Goal: Navigation & Orientation: Find specific page/section

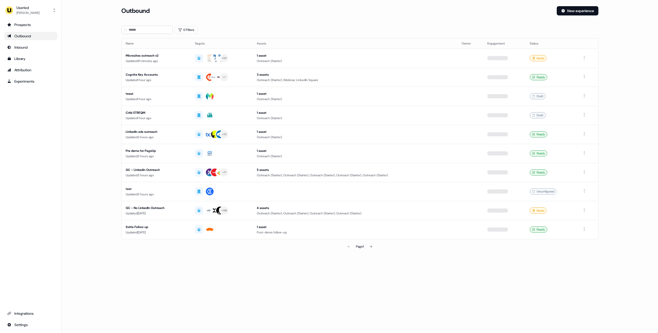
click at [88, 91] on main "Loading... Outbound New experience 0 Filters Name Targets Assets Owner Engageme…" at bounding box center [360, 136] width 596 height 260
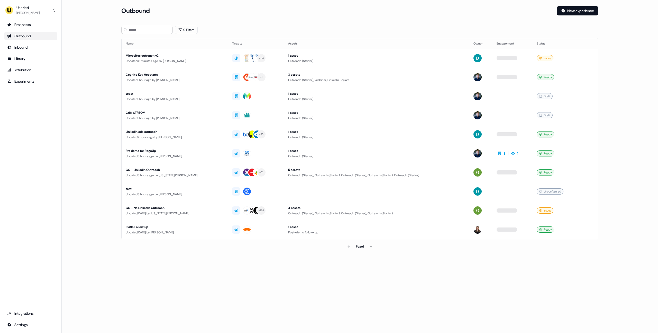
click at [94, 91] on main "Loading... Outbound New experience 0 Filters Name Targets Assets Owner Engageme…" at bounding box center [360, 136] width 596 height 260
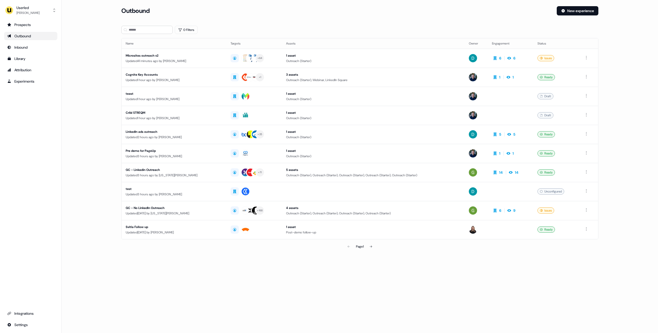
click at [93, 43] on main "Loading... Outbound New experience 0 Filters Name Targets Assets Owner Engageme…" at bounding box center [360, 136] width 596 height 260
click at [93, 54] on main "Loading... Outbound New experience 0 Filters Name Targets Assets Owner Engageme…" at bounding box center [360, 136] width 596 height 260
click at [101, 109] on main "Loading... Outbound New experience 0 Filters Name Targets Assets Owner Engageme…" at bounding box center [360, 136] width 596 height 260
click at [96, 106] on main "Loading... Outbound New experience 0 Filters Name Targets Assets Owner Engageme…" at bounding box center [360, 136] width 596 height 260
click at [638, 135] on main "Loading... Outbound New experience 0 Filters Name Targets Assets Owner Engageme…" at bounding box center [360, 136] width 596 height 260
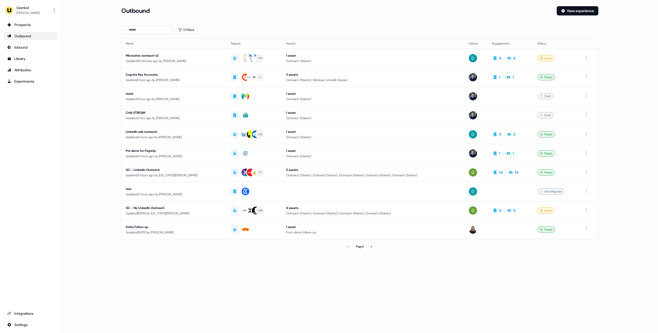
click at [635, 135] on main "Loading... Outbound New experience 0 Filters Name Targets Assets Owner Engageme…" at bounding box center [360, 136] width 596 height 260
click at [93, 119] on main "Loading... Outbound New experience 0 Filters Name Targets Assets Owner Engageme…" at bounding box center [360, 136] width 596 height 260
click at [91, 115] on main "Loading... Outbound New experience 0 Filters Name Targets Assets Owner Engageme…" at bounding box center [360, 136] width 596 height 260
click at [111, 125] on main "Loading... Outbound New experience 0 Filters Name Targets Assets Owner Engageme…" at bounding box center [360, 136] width 596 height 260
